Goal: Task Accomplishment & Management: Manage account settings

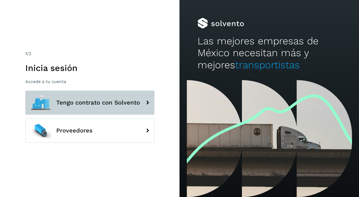
click at [117, 102] on span "Tengo contrato con Solvento" at bounding box center [98, 103] width 84 height 6
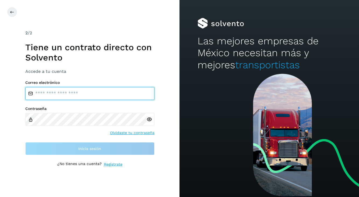
type input "**********"
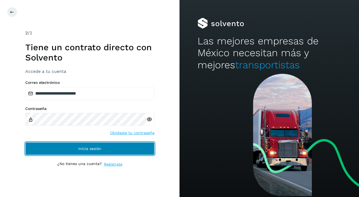
click at [104, 147] on button "Inicia sesión" at bounding box center [89, 148] width 129 height 13
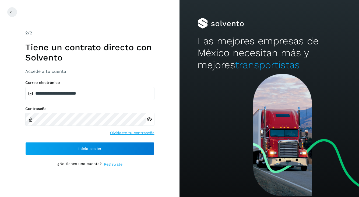
click at [149, 120] on icon at bounding box center [149, 120] width 6 height 6
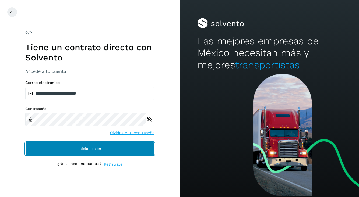
click at [110, 151] on button "Inicia sesión" at bounding box center [89, 148] width 129 height 13
click at [117, 153] on button "Inicia sesión" at bounding box center [89, 148] width 129 height 13
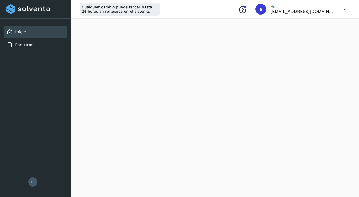
scroll to position [323, 0]
click at [35, 181] on icon at bounding box center [33, 182] width 4 height 4
